Goal: Information Seeking & Learning: Check status

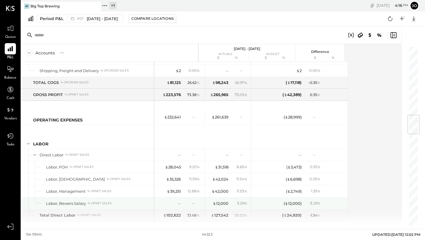
scroll to position [583, 0]
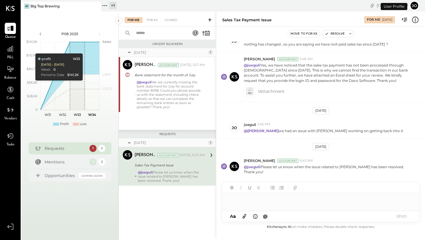
scroll to position [68, 0]
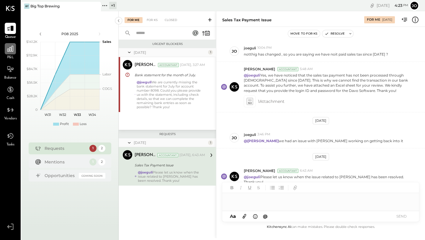
click at [13, 50] on icon at bounding box center [10, 49] width 8 height 8
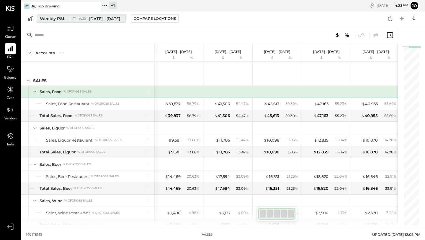
click at [61, 21] on div "Weekly P&L" at bounding box center [52, 19] width 25 height 6
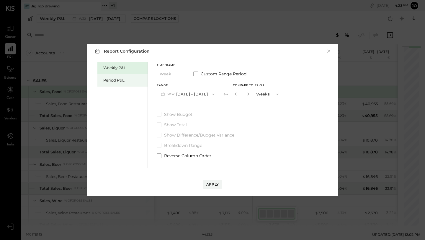
click at [120, 80] on div "Period P&L" at bounding box center [123, 80] width 41 height 6
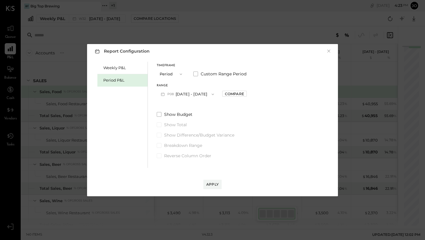
click at [171, 94] on span "P08" at bounding box center [171, 94] width 8 height 5
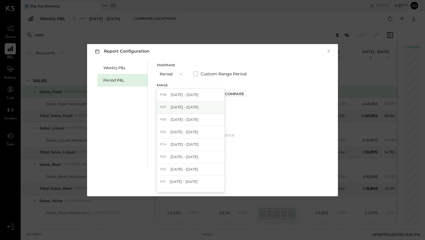
click at [175, 104] on div "P07 Jul 2 - 29, 2025" at bounding box center [190, 107] width 67 height 12
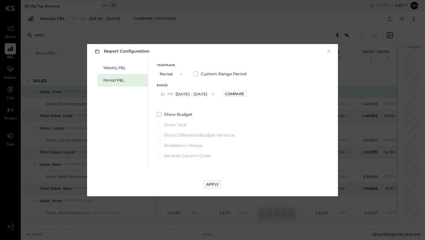
click at [161, 113] on span at bounding box center [159, 114] width 5 height 5
click at [161, 132] on label "Show Difference/Budget Variance" at bounding box center [202, 135] width 90 height 6
click at [205, 181] on button "Apply" at bounding box center [212, 183] width 18 height 9
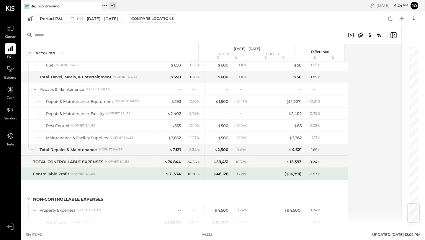
scroll to position [1329, 0]
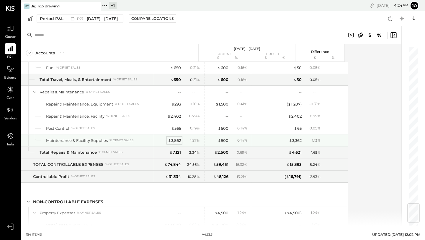
click at [177, 140] on div "$ 3,862" at bounding box center [174, 141] width 13 height 6
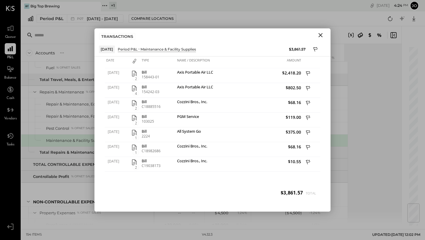
click at [318, 36] on icon "Close" at bounding box center [320, 35] width 7 height 7
